Goal: Browse casually: Explore the website without a specific task or goal

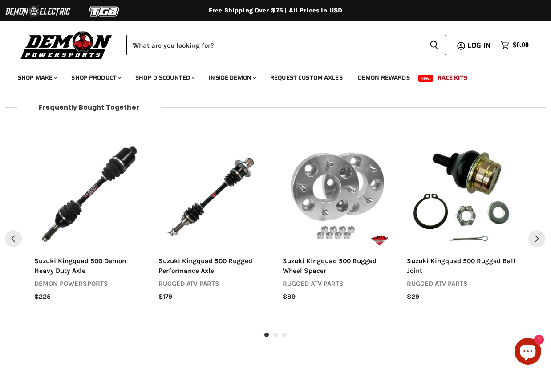
scroll to position [895, 0]
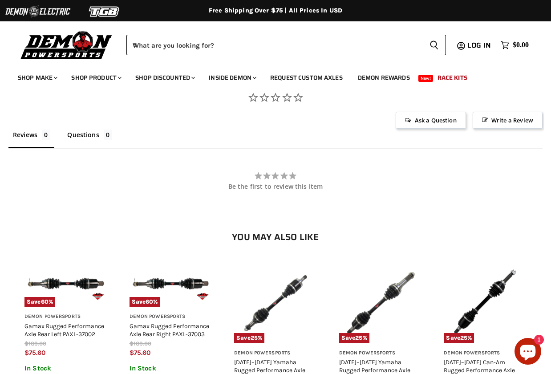
scroll to position [709, 0]
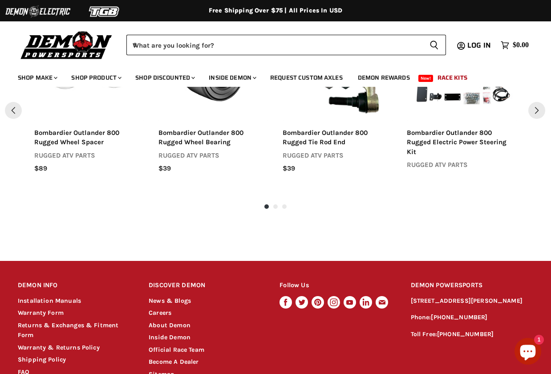
scroll to position [856, 0]
